Goal: Task Accomplishment & Management: Complete application form

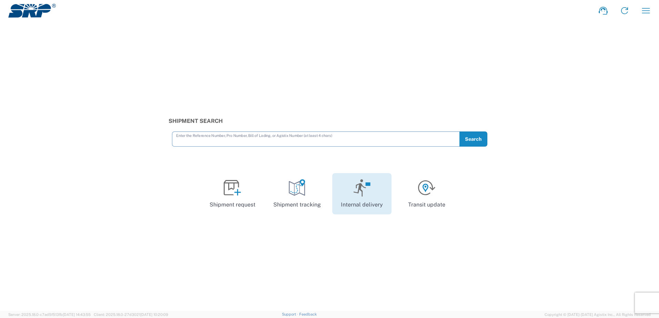
click at [360, 187] on icon at bounding box center [359, 187] width 12 height 17
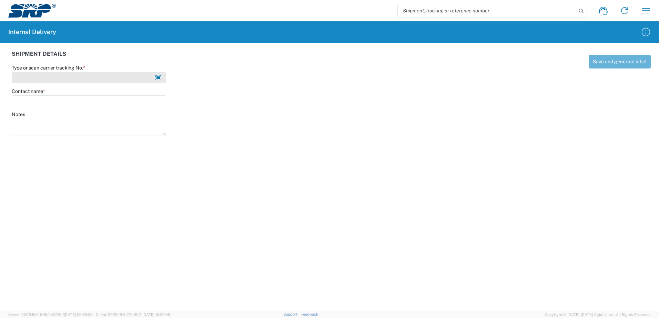
click at [40, 76] on input "Type or scan carrier tracking No. *" at bounding box center [89, 77] width 154 height 11
type input "-"
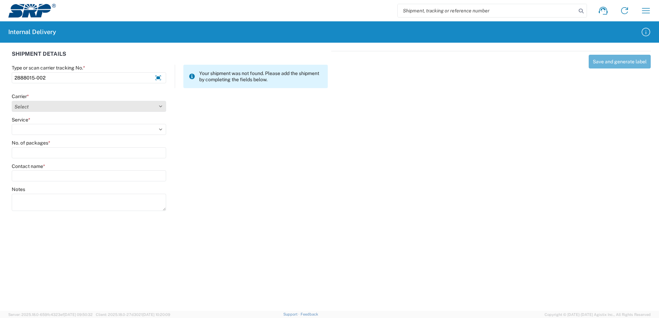
type input "2888015-002"
click at [37, 106] on select "Select Amazon Logistics ATI Trucking BC Dimerco Logistics Empire Southwest FedE…" at bounding box center [89, 106] width 154 height 11
select select "18714"
click at [12, 101] on select "Select Amazon Logistics ATI Trucking BC Dimerco Logistics Empire Southwest FedE…" at bounding box center [89, 106] width 154 height 11
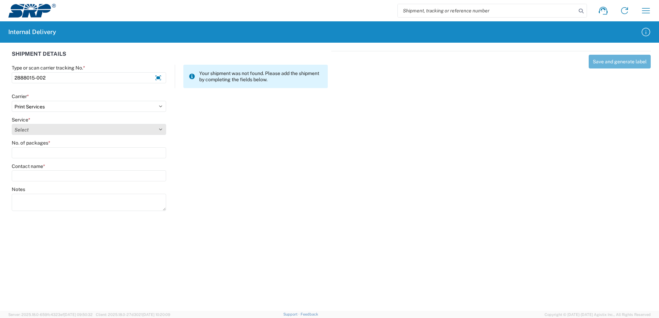
click at [52, 132] on select "Select Ground Inter-office" at bounding box center [89, 129] width 154 height 11
select select "35764"
click at [12, 124] on select "Select Ground Inter-office" at bounding box center [89, 129] width 154 height 11
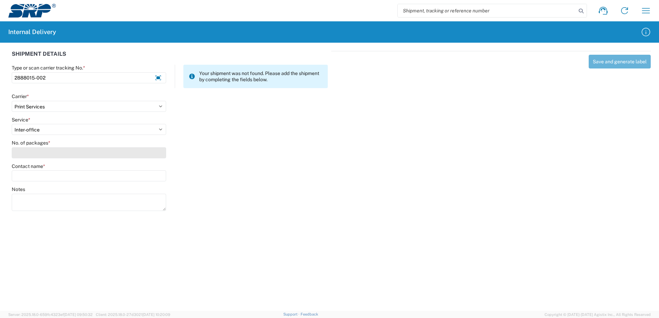
click at [40, 154] on input "No. of packages *" at bounding box center [89, 152] width 154 height 11
type input "1"
click at [39, 179] on input "Contact name *" at bounding box center [89, 176] width 154 height 11
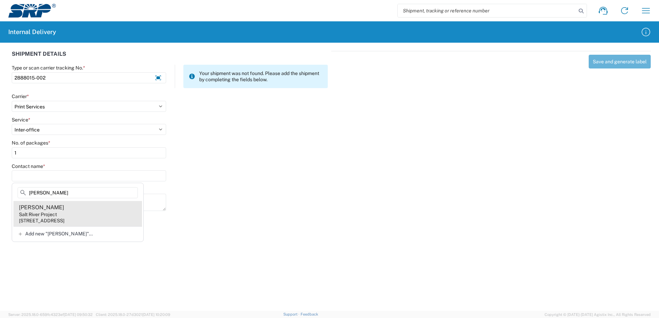
type input "Rebecca Bott"
click at [53, 208] on div "Rebecca Bottesch" at bounding box center [41, 208] width 45 height 8
type input "Rebecca Bottesch"
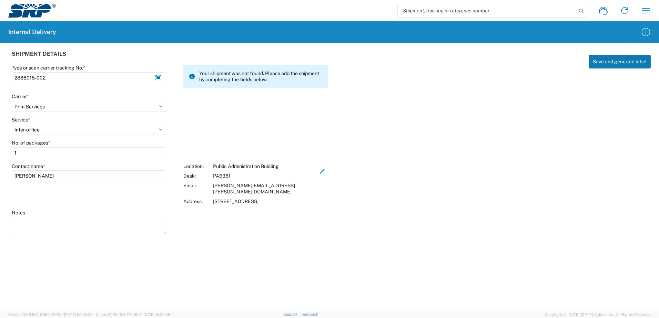
click at [608, 63] on button "Save and generate label" at bounding box center [619, 62] width 62 height 14
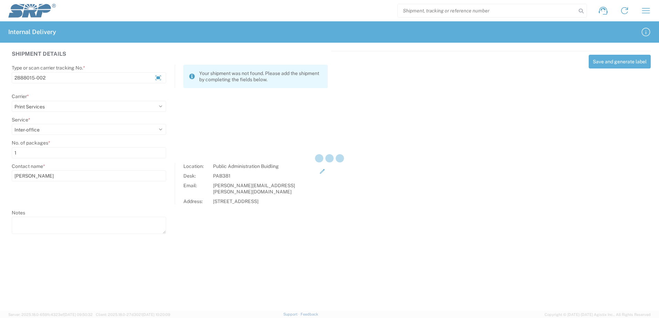
select select
